Goal: Task Accomplishment & Management: Manage account settings

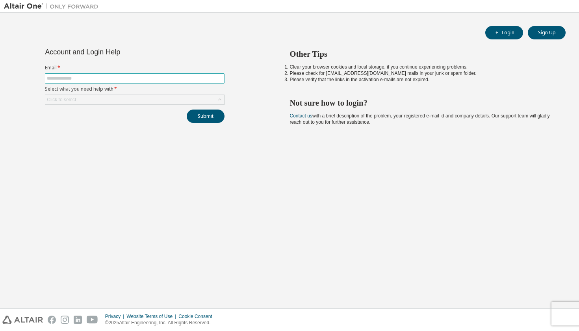
click at [141, 78] on input "text" at bounding box center [135, 78] width 176 height 6
type input "**********"
click at [115, 100] on div "Click to select" at bounding box center [134, 99] width 179 height 9
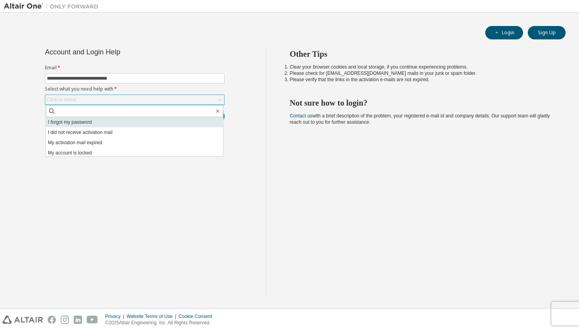
click at [100, 123] on li "I forgot my password" at bounding box center [134, 122] width 177 height 10
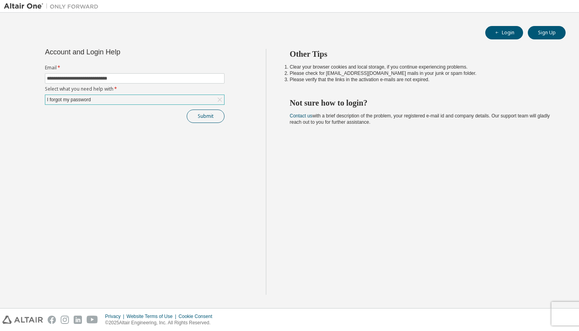
click at [213, 115] on button "Submit" at bounding box center [206, 116] width 38 height 13
click at [208, 117] on button "Submit" at bounding box center [206, 116] width 38 height 13
click at [206, 116] on button "Submit" at bounding box center [206, 116] width 38 height 13
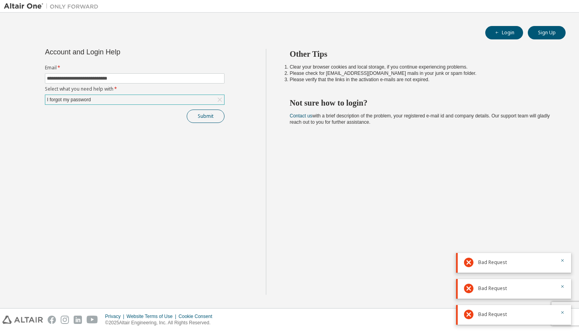
click at [206, 116] on button "Submit" at bounding box center [206, 116] width 38 height 13
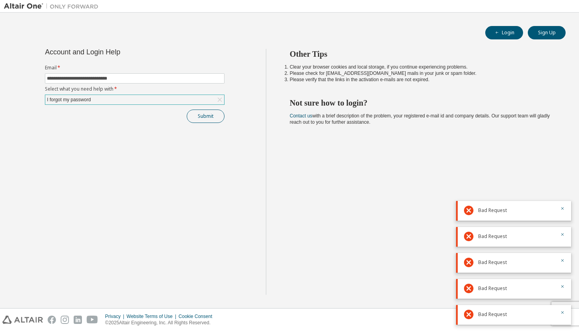
click at [216, 115] on button "Submit" at bounding box center [206, 116] width 38 height 13
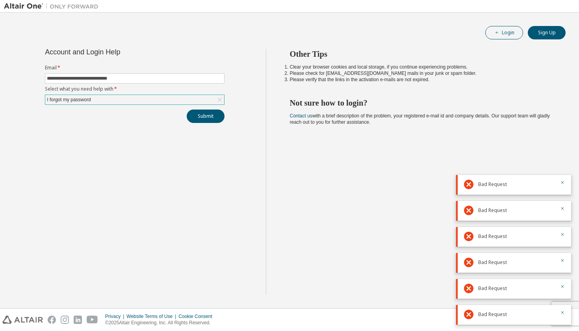
click at [502, 34] on button "Login" at bounding box center [505, 32] width 38 height 13
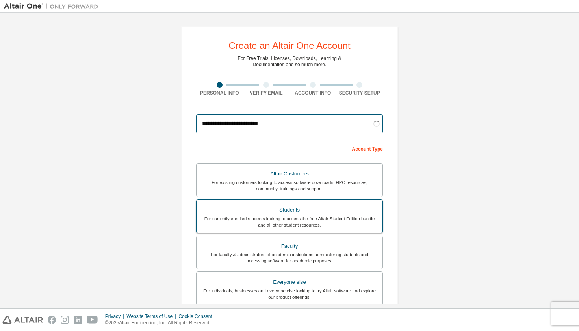
type input "**********"
click at [293, 211] on div "Altair Customers For existing customers looking to access software downloads, H…" at bounding box center [289, 235] width 187 height 145
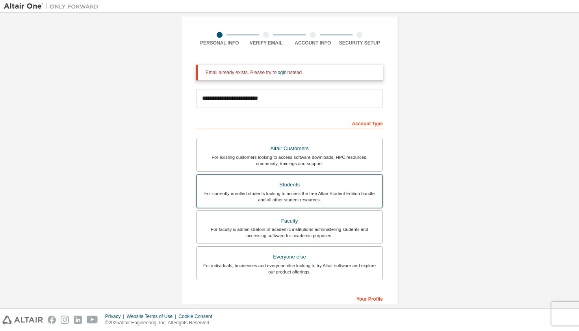
scroll to position [56, 0]
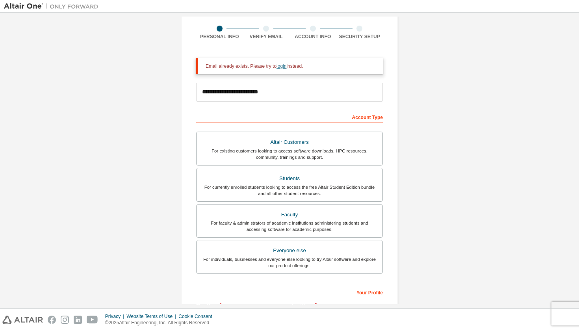
click at [285, 66] on link "login" at bounding box center [282, 66] width 10 height 6
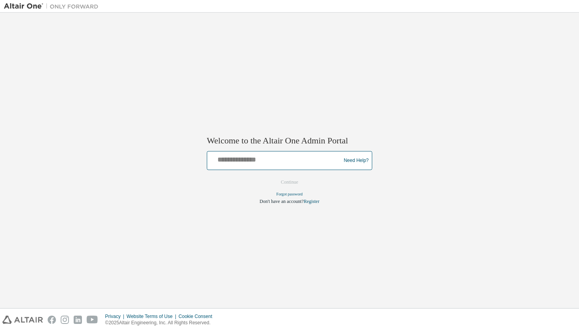
type input "**********"
click at [294, 196] on link "Forgot password" at bounding box center [290, 194] width 26 height 4
drag, startPoint x: 327, startPoint y: 162, endPoint x: 156, endPoint y: 170, distance: 172.0
click at [156, 170] on div "**********" at bounding box center [289, 161] width 571 height 288
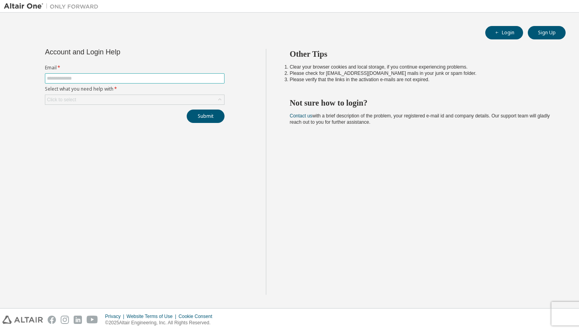
click at [188, 77] on input "text" at bounding box center [135, 78] width 176 height 6
type input "**********"
click at [156, 99] on div "Click to select" at bounding box center [134, 99] width 179 height 9
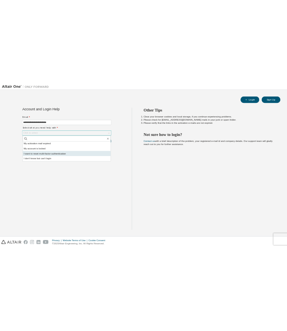
scroll to position [22, 0]
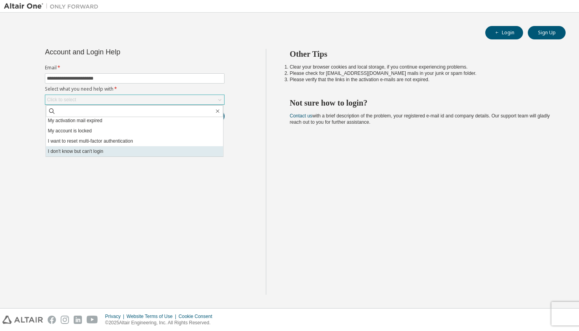
click at [113, 150] on li "I don't know but can't login" at bounding box center [134, 151] width 177 height 10
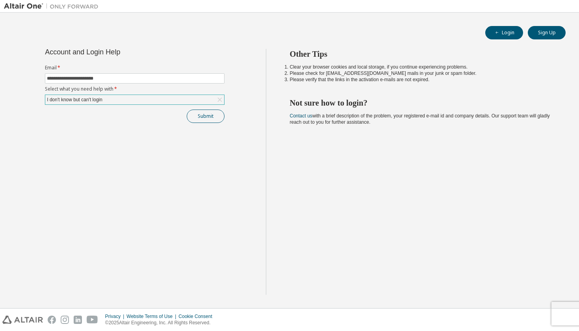
click at [210, 114] on button "Submit" at bounding box center [206, 116] width 38 height 13
click at [216, 120] on button "Submit" at bounding box center [206, 116] width 38 height 13
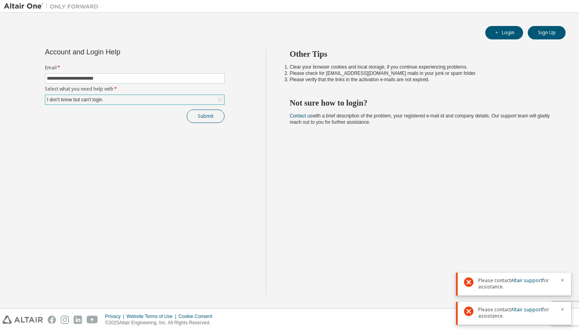
click at [210, 114] on button "Submit" at bounding box center [206, 116] width 38 height 13
click at [307, 114] on link "Contact us" at bounding box center [301, 116] width 22 height 6
